Goal: Task Accomplishment & Management: Use online tool/utility

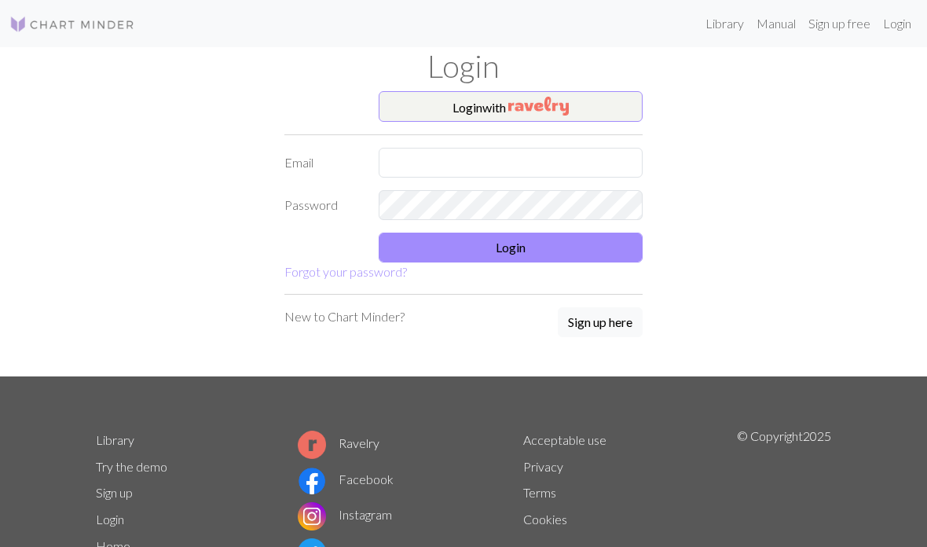
click at [567, 105] on img "button" at bounding box center [538, 106] width 60 height 19
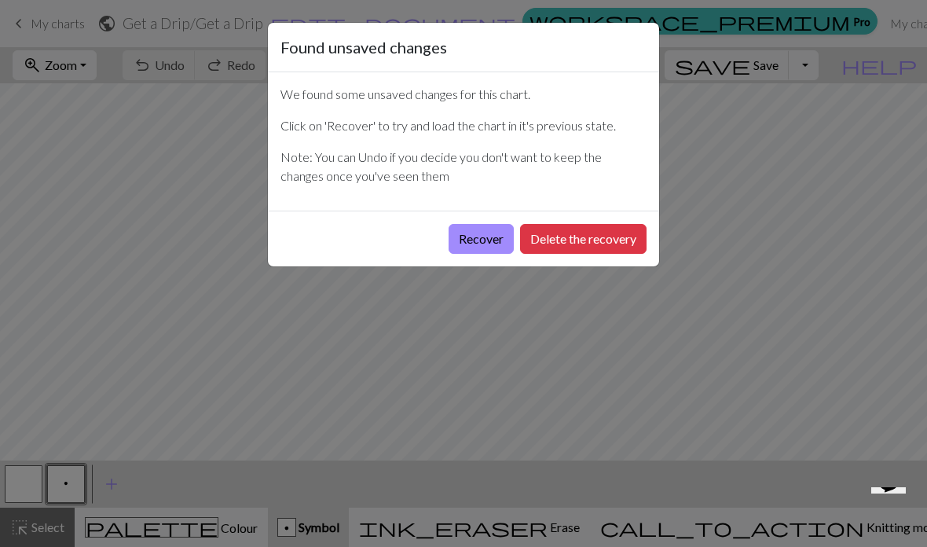
click at [486, 236] on button "Recover" at bounding box center [480, 239] width 65 height 30
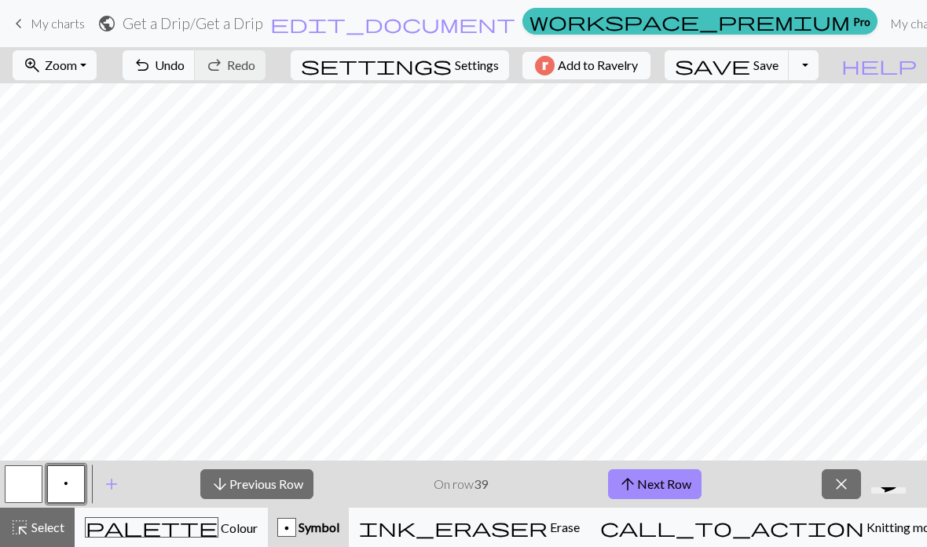
click at [276, 487] on button "arrow_downward Previous Row" at bounding box center [256, 484] width 113 height 30
click at [97, 69] on button "zoom_in Zoom Zoom" at bounding box center [55, 65] width 84 height 30
click at [93, 193] on button "50%" at bounding box center [75, 188] width 124 height 25
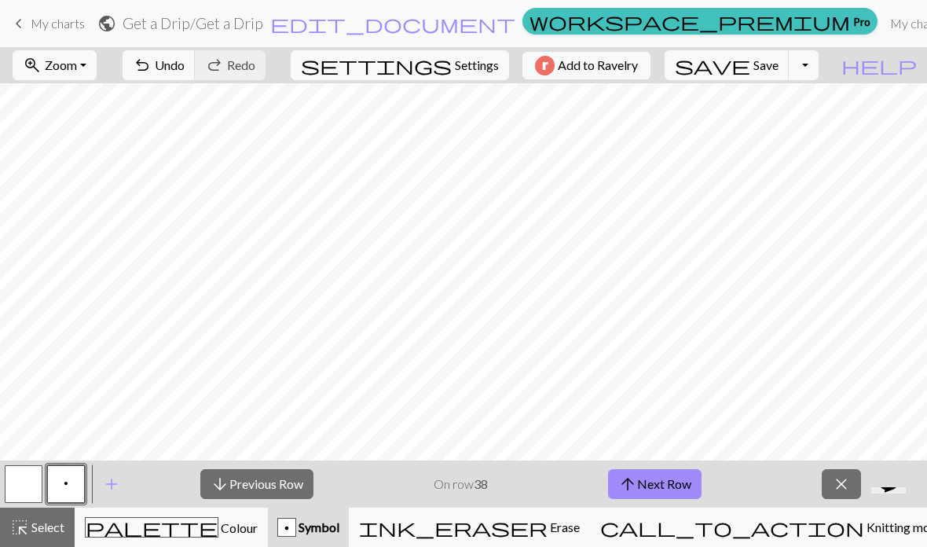
click at [281, 485] on button "arrow_downward Previous Row" at bounding box center [256, 484] width 113 height 30
click at [97, 74] on button "zoom_in Zoom Zoom" at bounding box center [55, 65] width 84 height 30
click at [112, 221] on button "100%" at bounding box center [75, 213] width 124 height 25
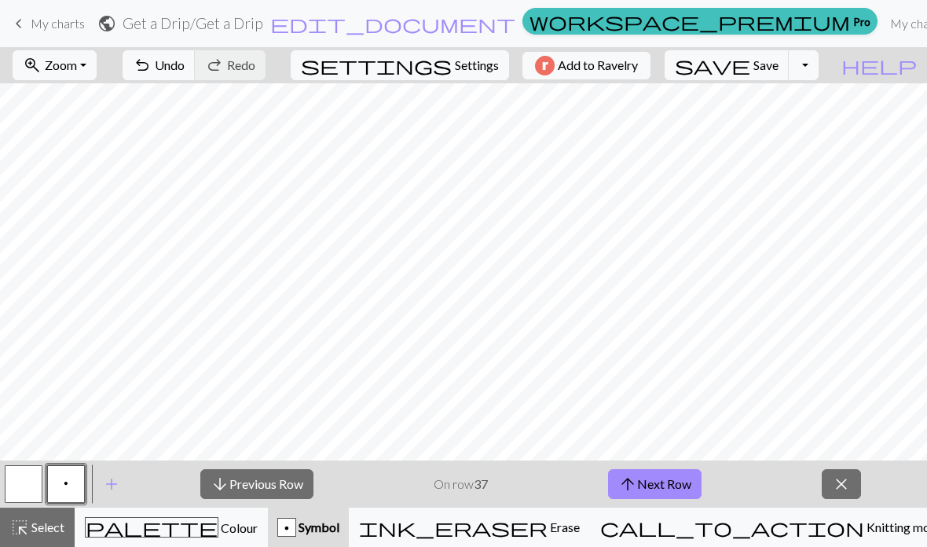
click at [264, 487] on button "arrow_downward Previous Row" at bounding box center [256, 484] width 113 height 30
